Goal: Navigation & Orientation: Go to known website

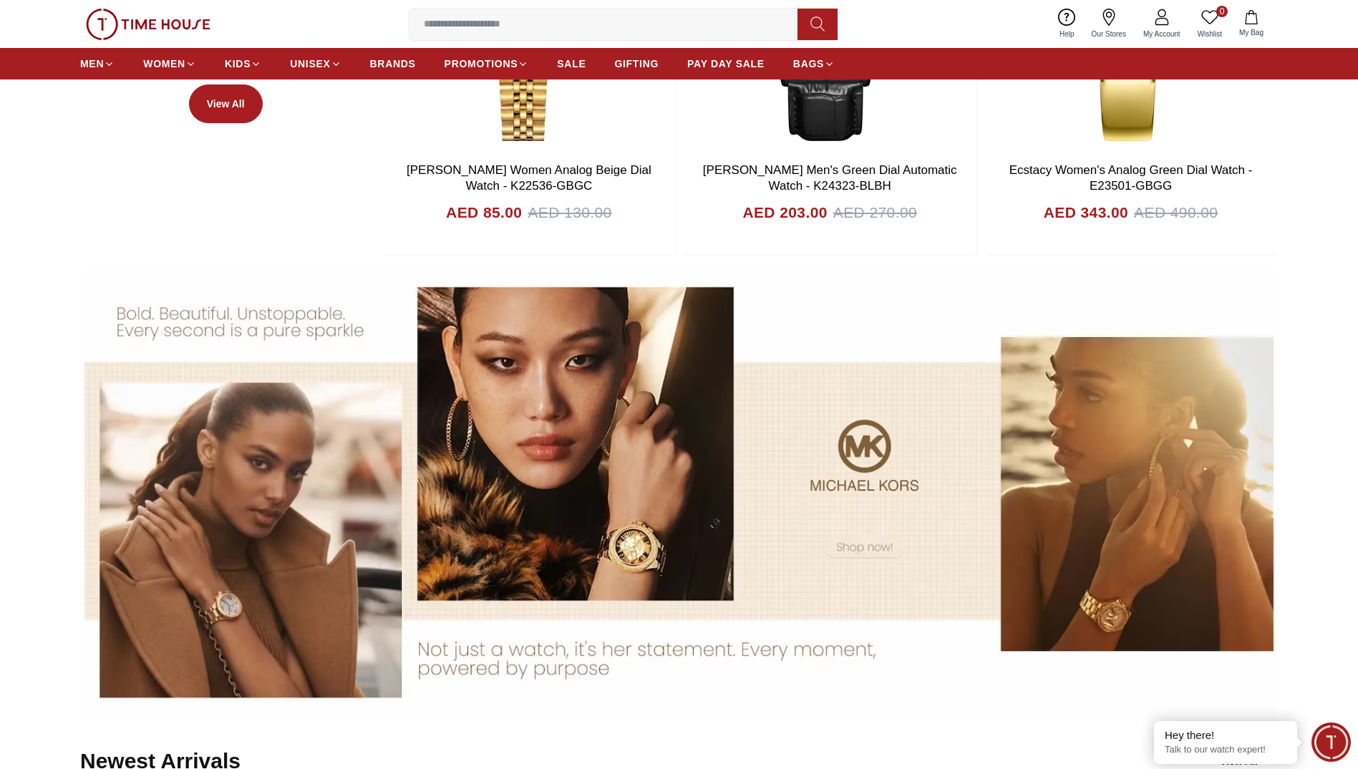
scroll to position [1091, 0]
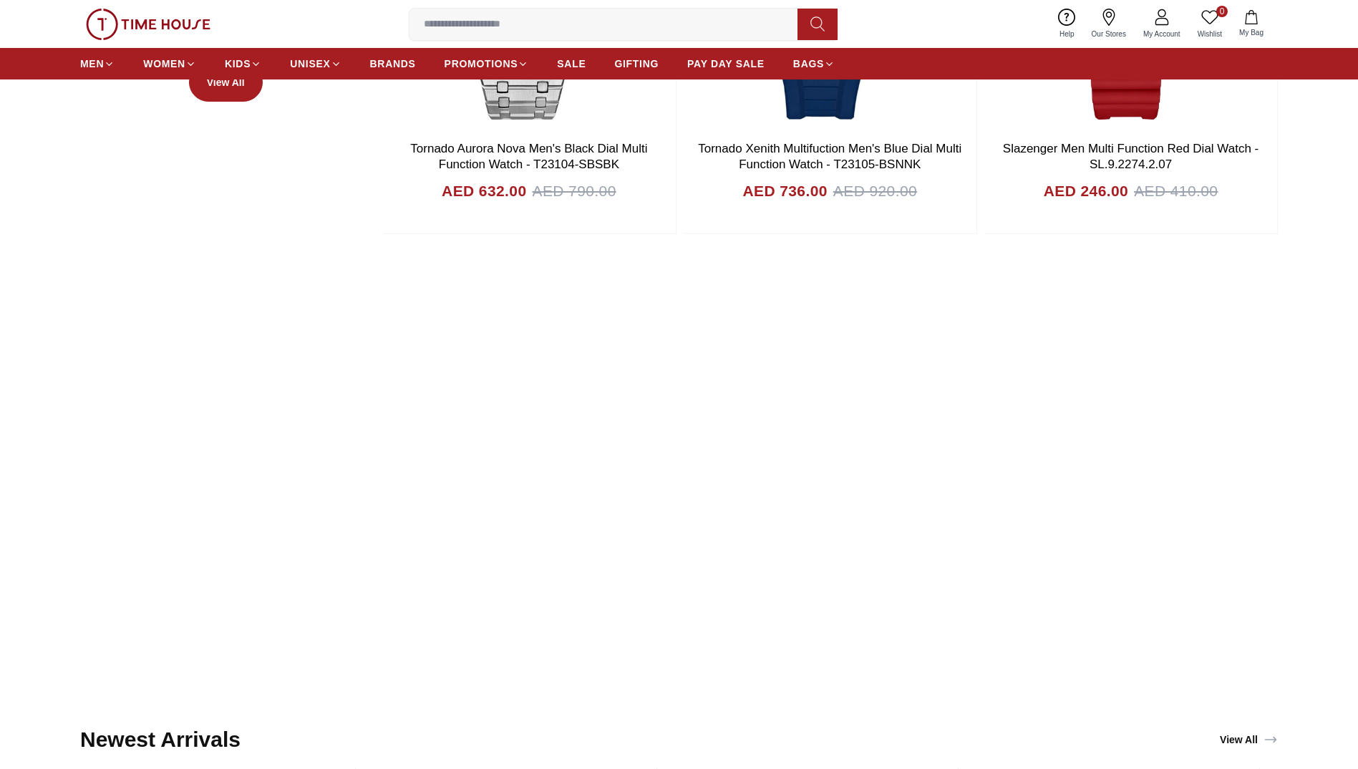
scroll to position [1350, 0]
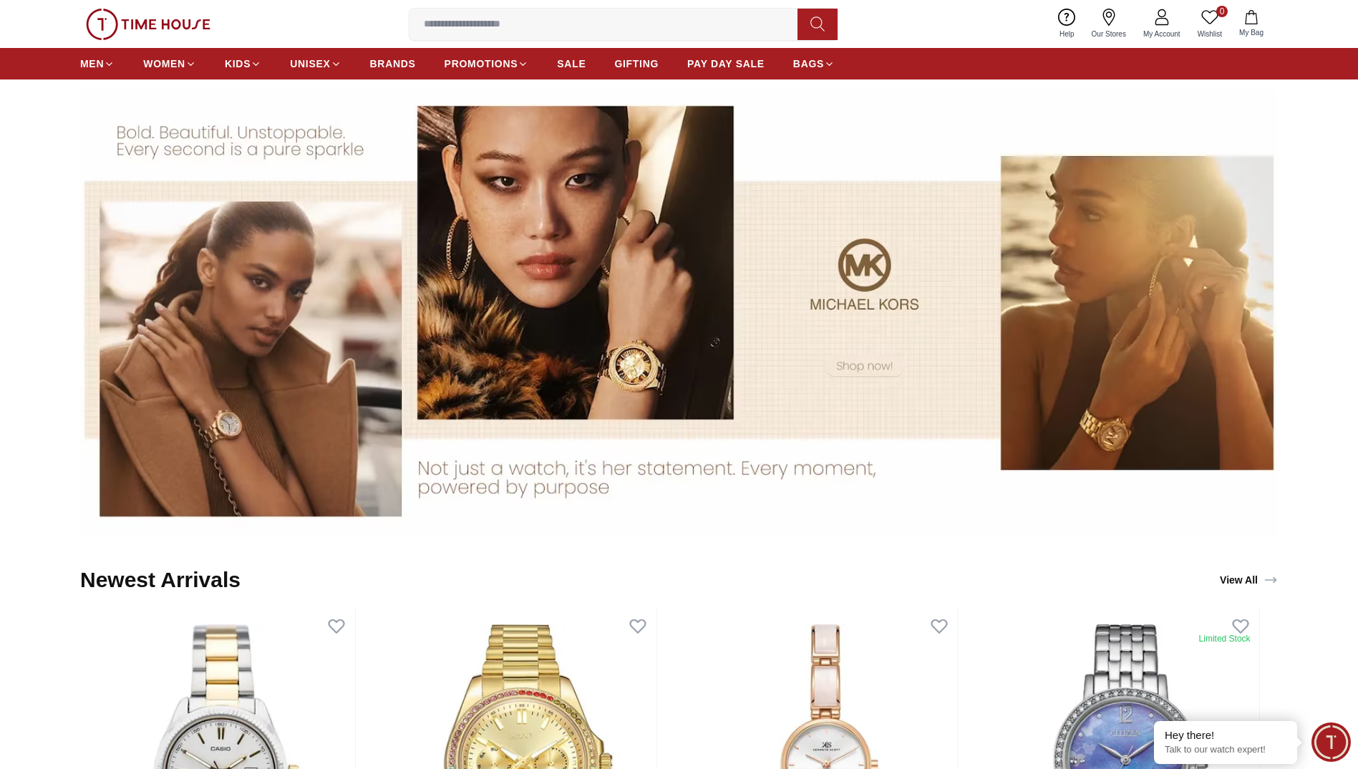
click at [314, 311] on img at bounding box center [679, 313] width 1198 height 449
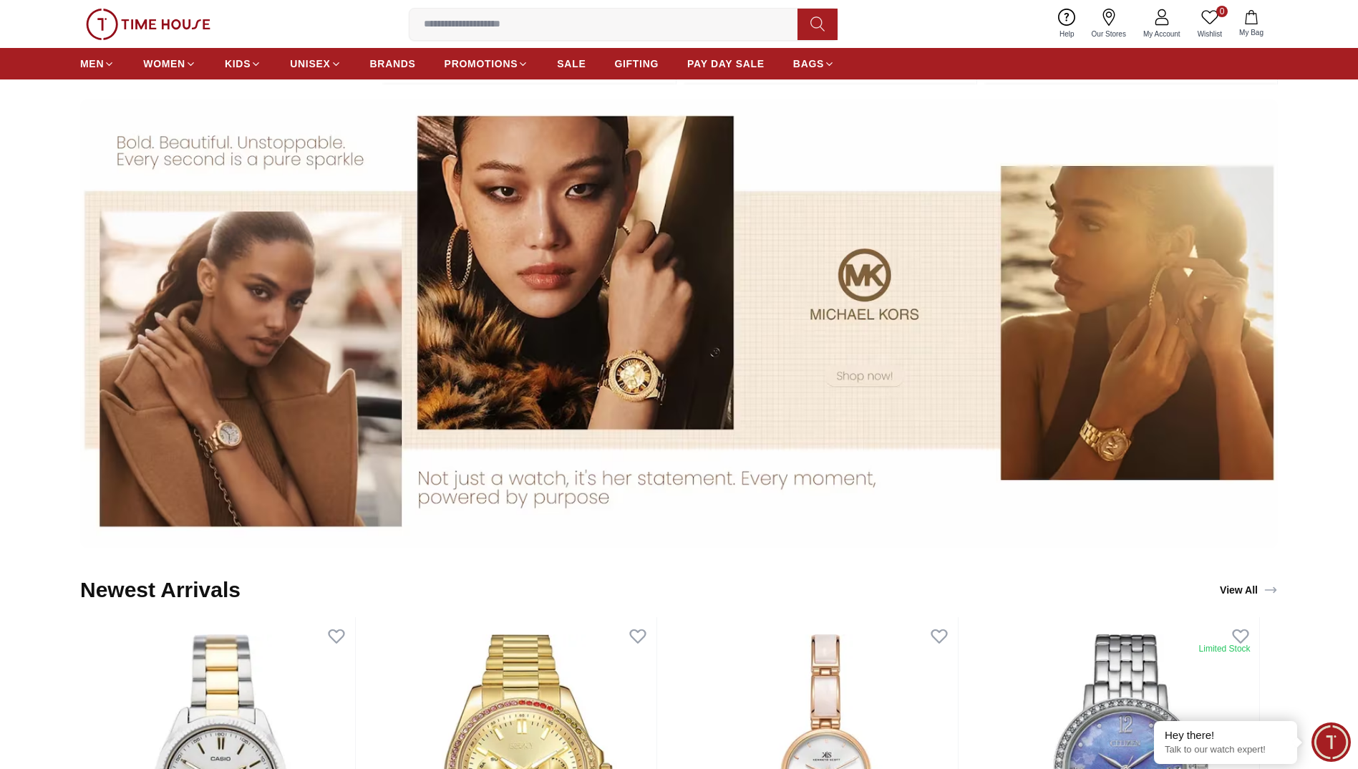
scroll to position [1207, 0]
